Goal: Communication & Community: Answer question/provide support

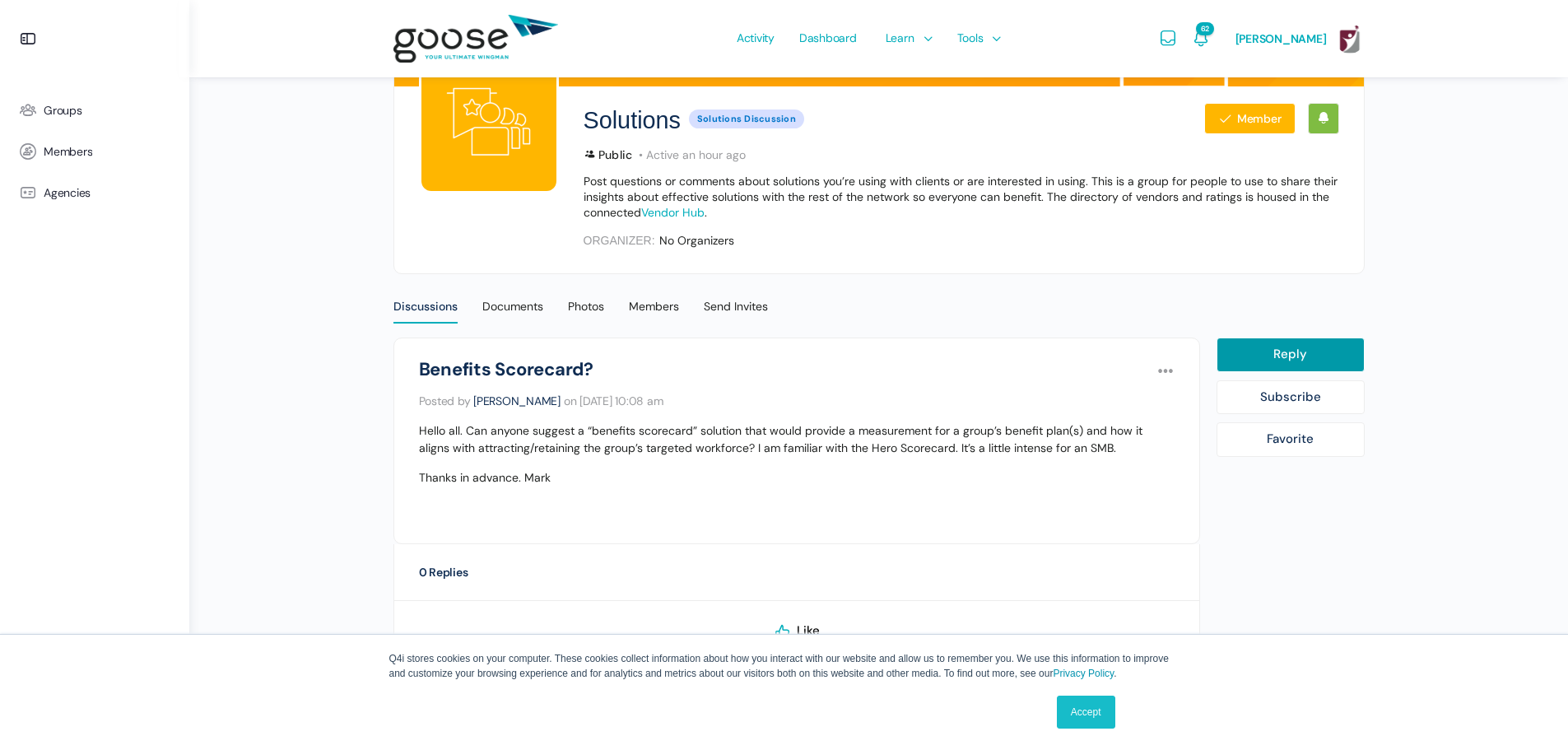
scroll to position [202, 0]
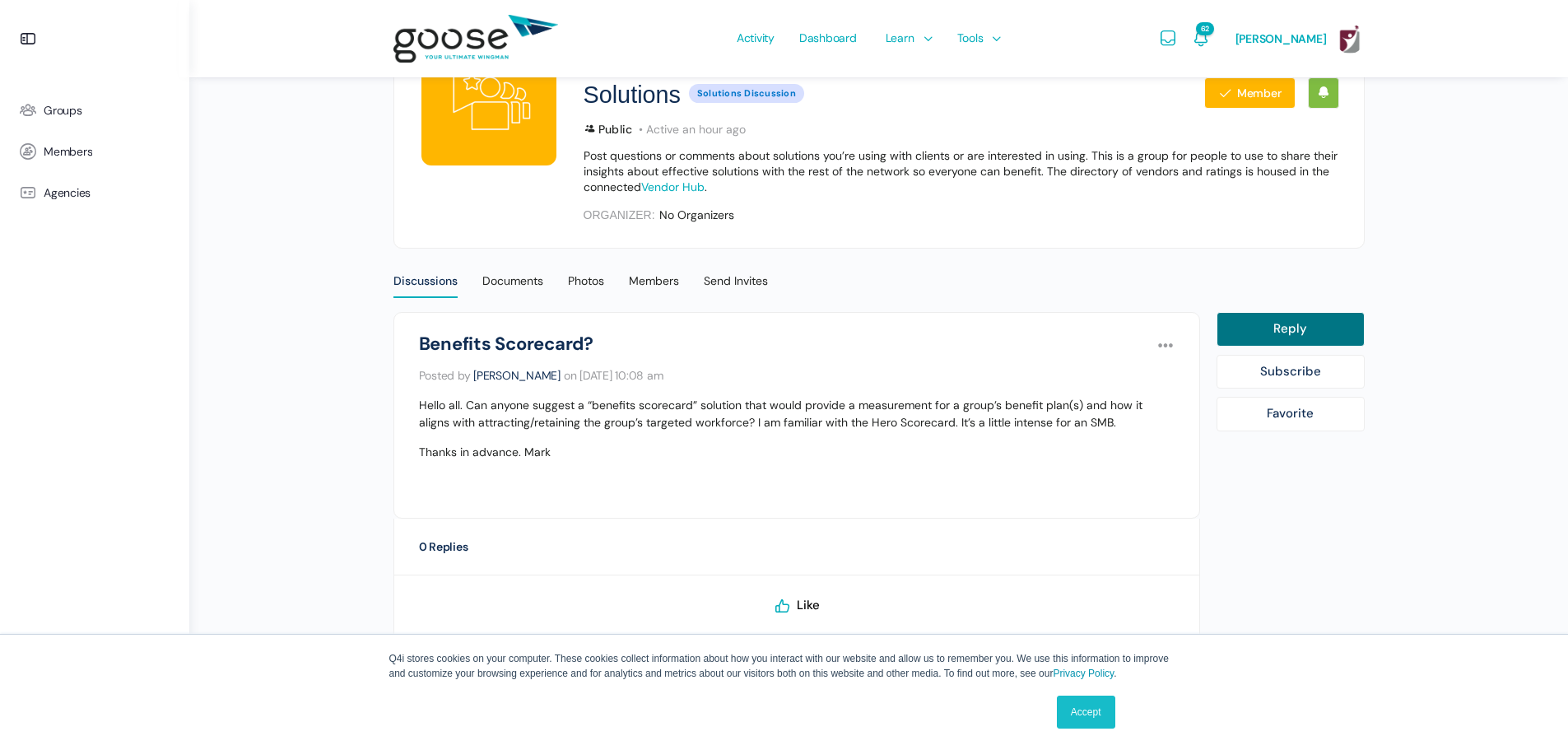
click at [1283, 322] on link "Reply" at bounding box center [1291, 329] width 149 height 35
select select
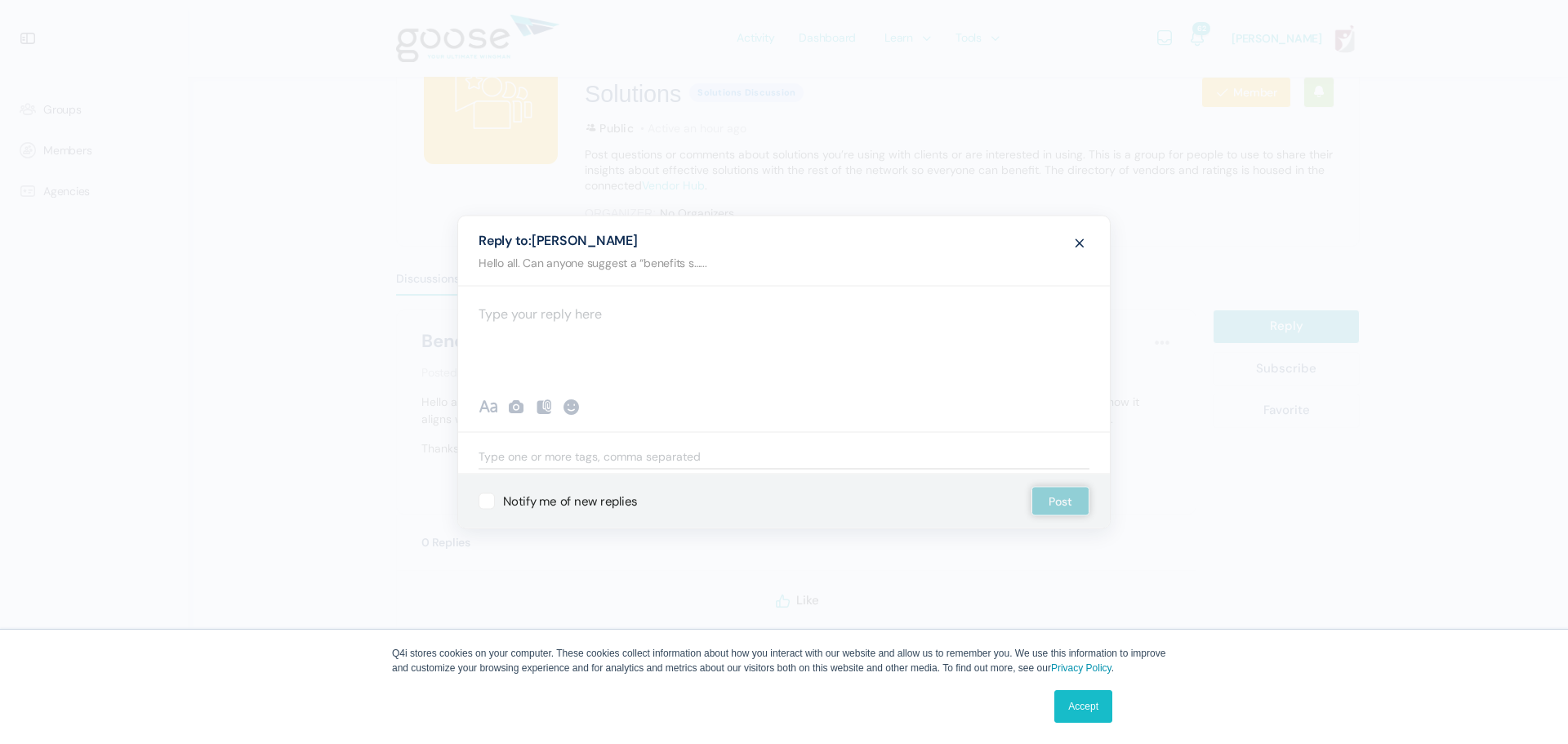
click at [556, 319] on div at bounding box center [784, 334] width 651 height 98
click at [1023, 319] on p "Hey [PERSON_NAME], do you use zywave? It has many options, here is a sample one…" at bounding box center [784, 313] width 611 height 22
click at [1014, 313] on p "Hey [PERSON_NAME], do you use zywave? It has many options; here is a sample one…" at bounding box center [784, 313] width 611 height 22
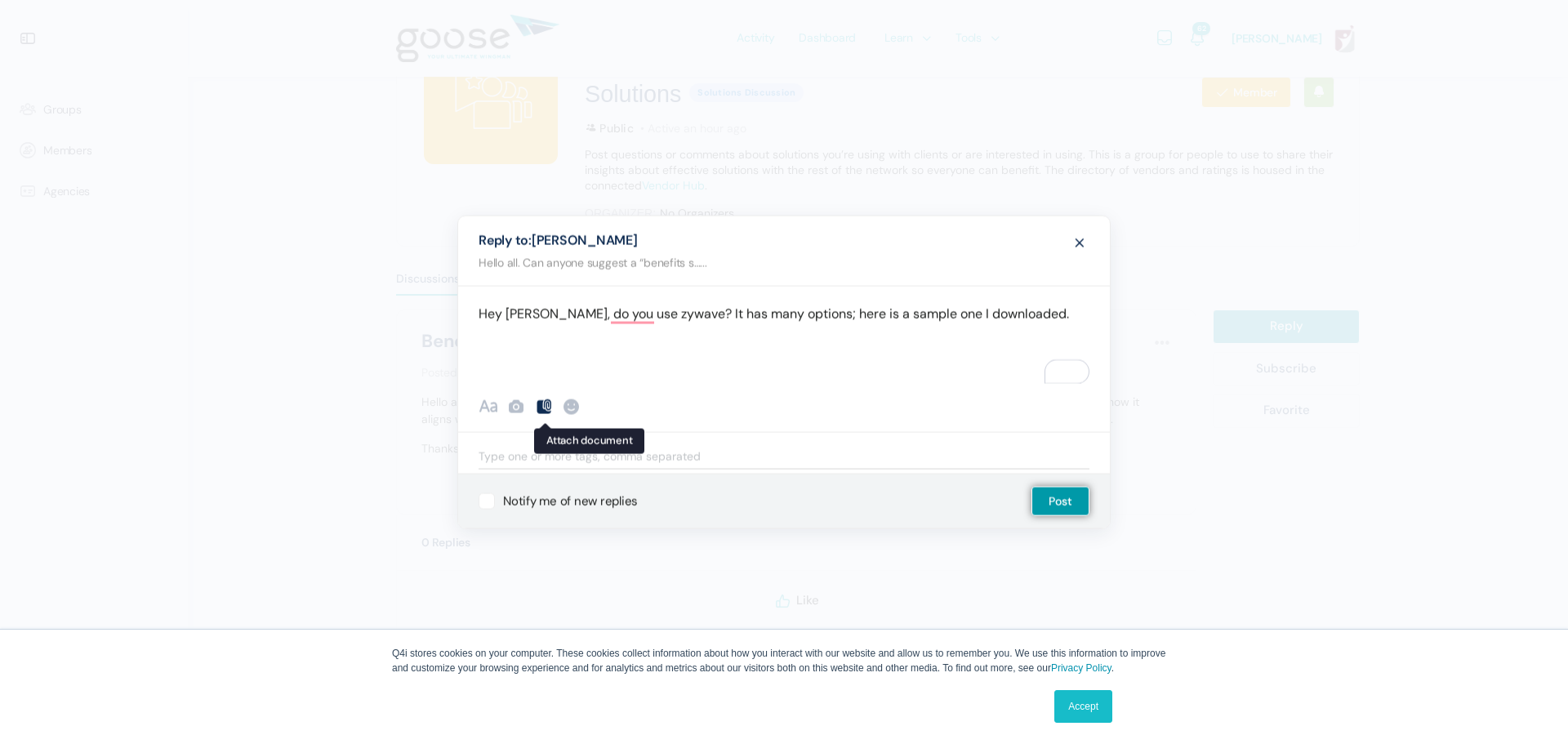
click at [542, 402] on icon at bounding box center [544, 407] width 19 height 19
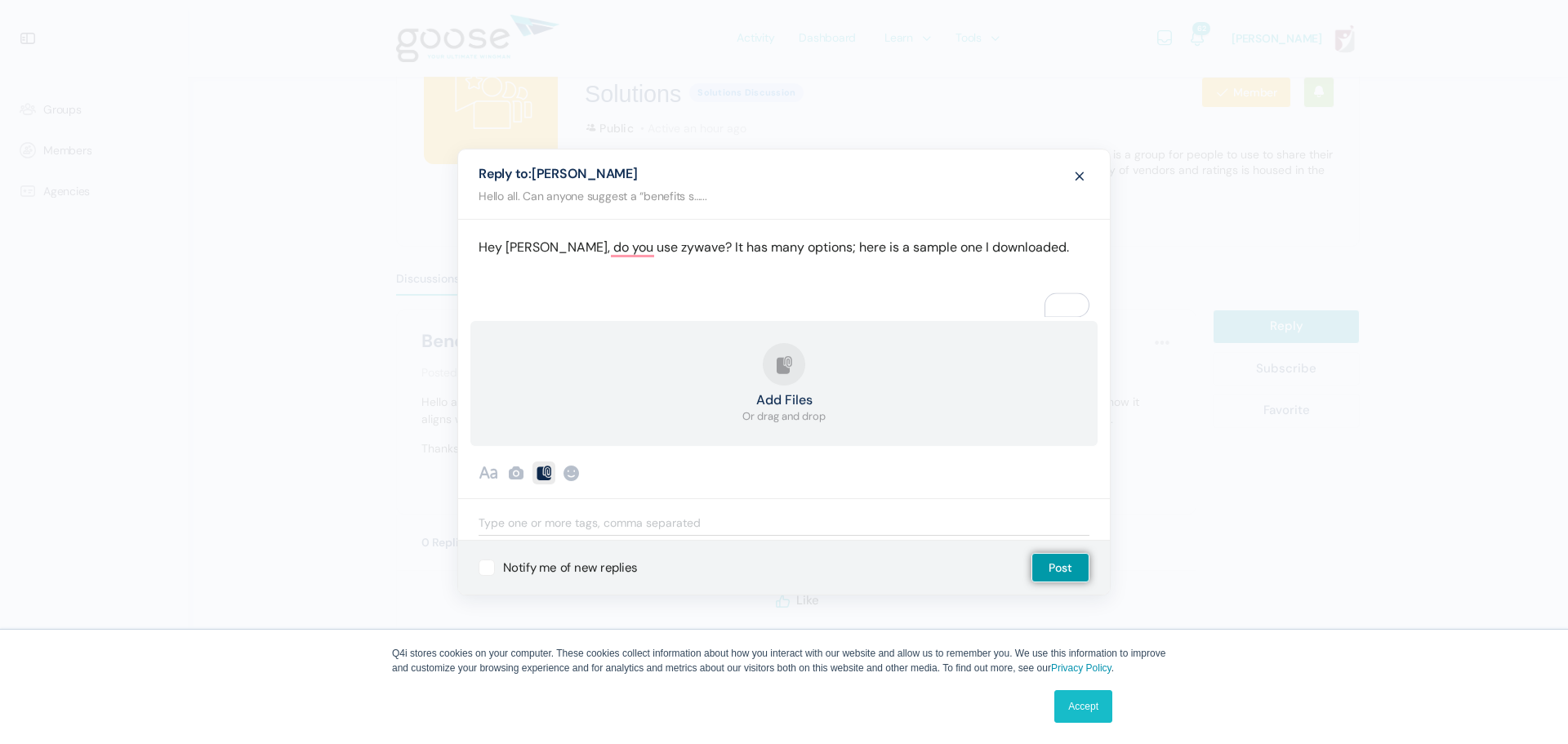
click at [784, 394] on strong "Add Files" at bounding box center [784, 400] width 83 height 13
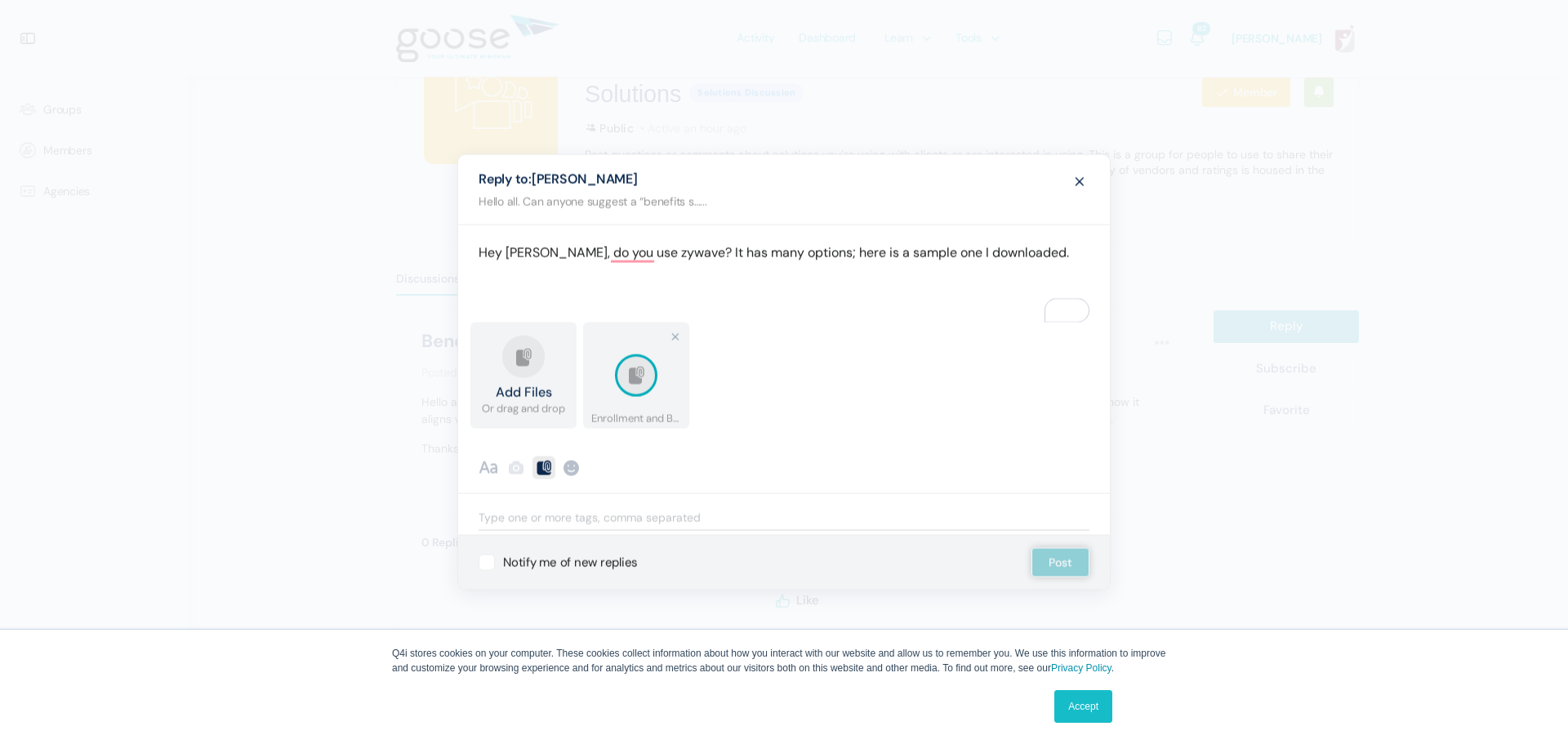
click at [1040, 251] on p "Hey [PERSON_NAME], do you use zywave? It has many options; here is a sample one…" at bounding box center [784, 252] width 611 height 22
click at [1065, 560] on button "Post" at bounding box center [1061, 562] width 58 height 29
select select
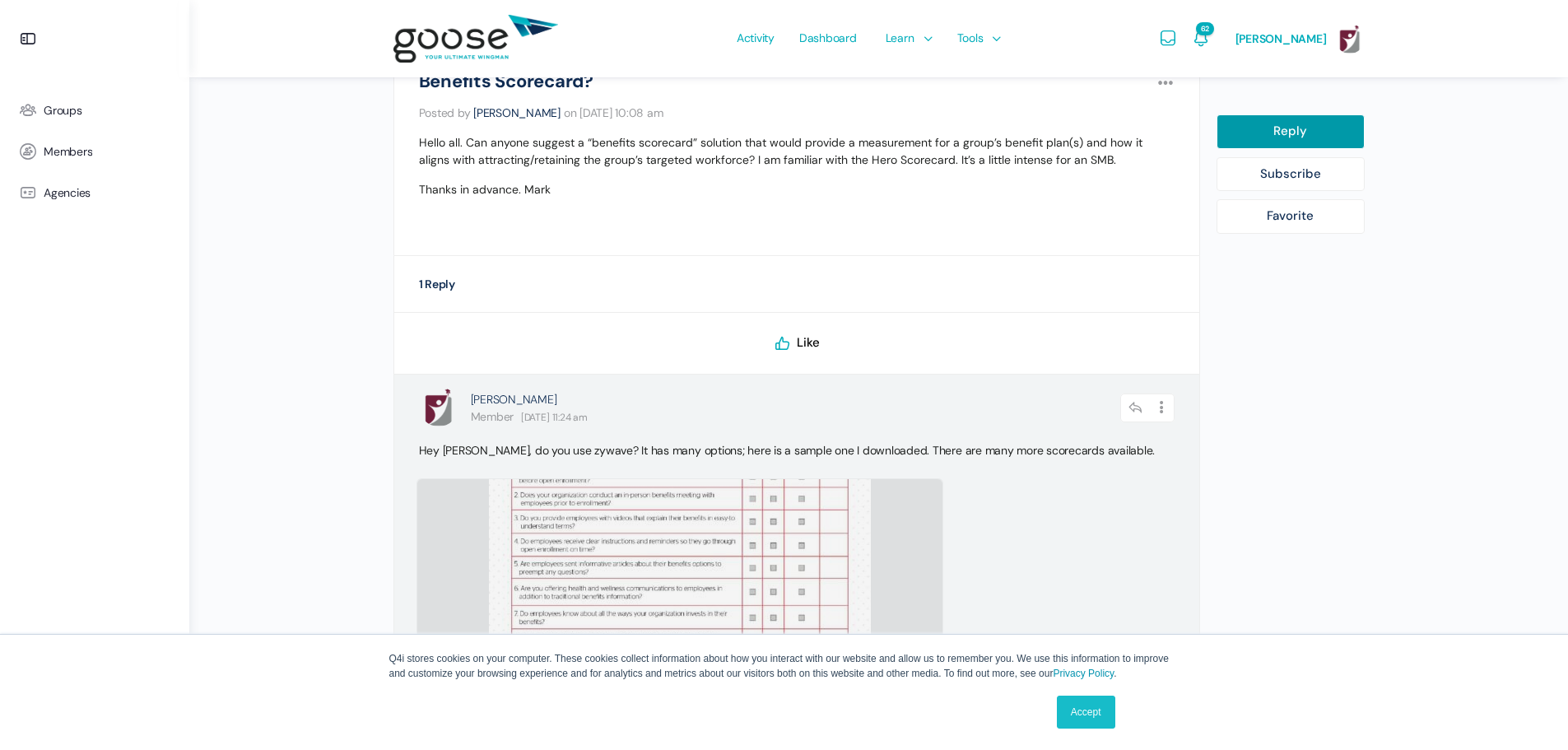
scroll to position [533, 0]
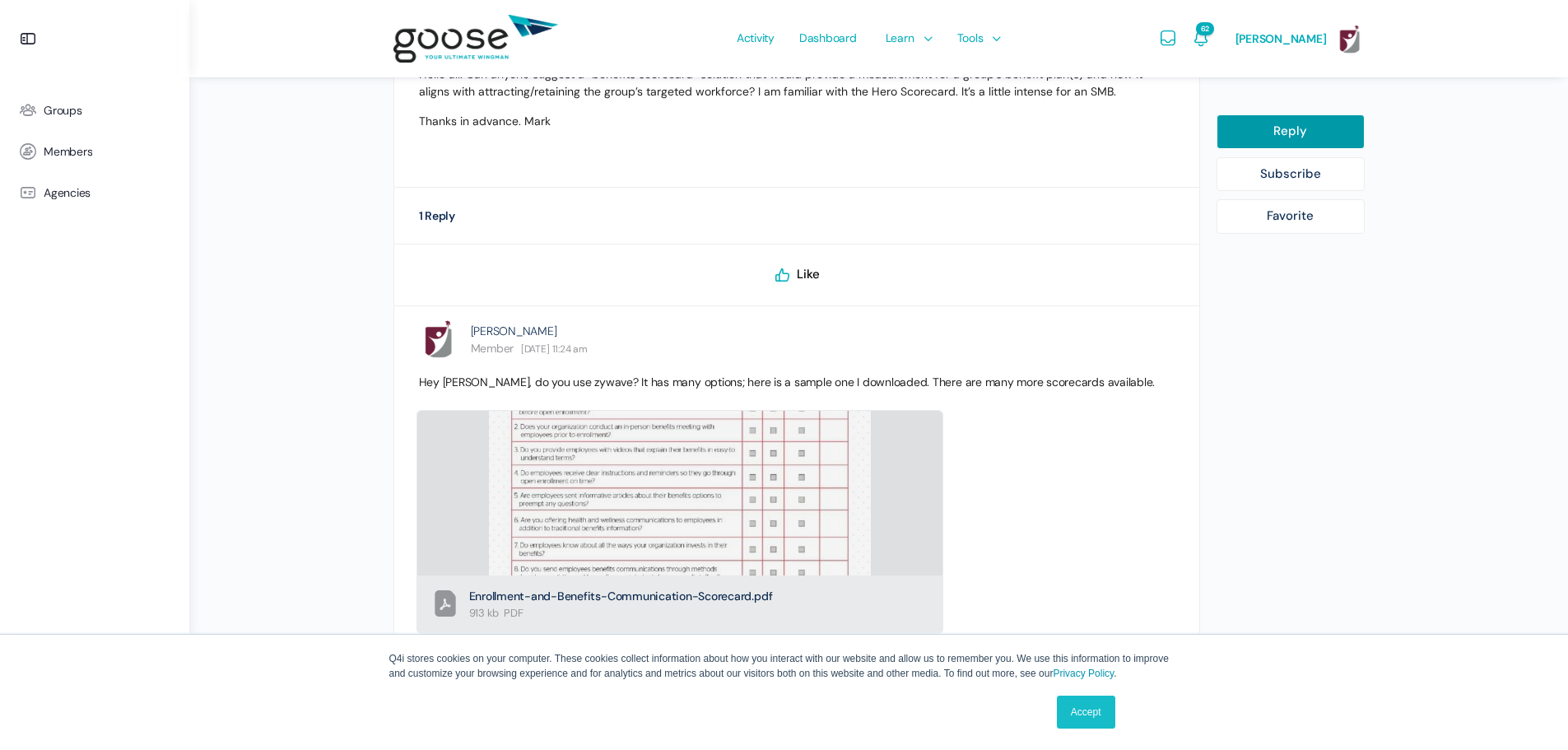
click at [1075, 716] on link "Accept" at bounding box center [1086, 712] width 59 height 33
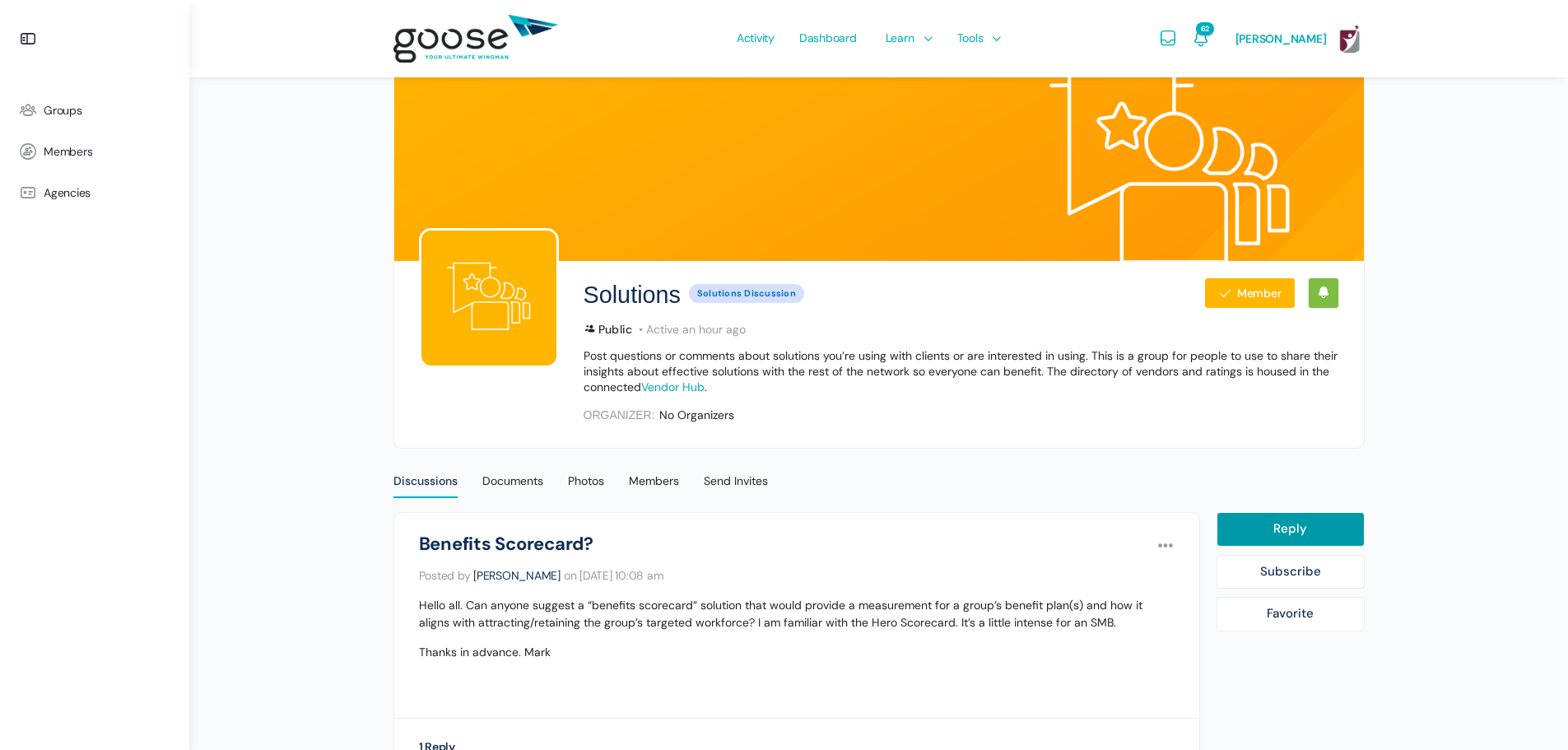
scroll to position [0, 0]
